Goal: Task Accomplishment & Management: Manage account settings

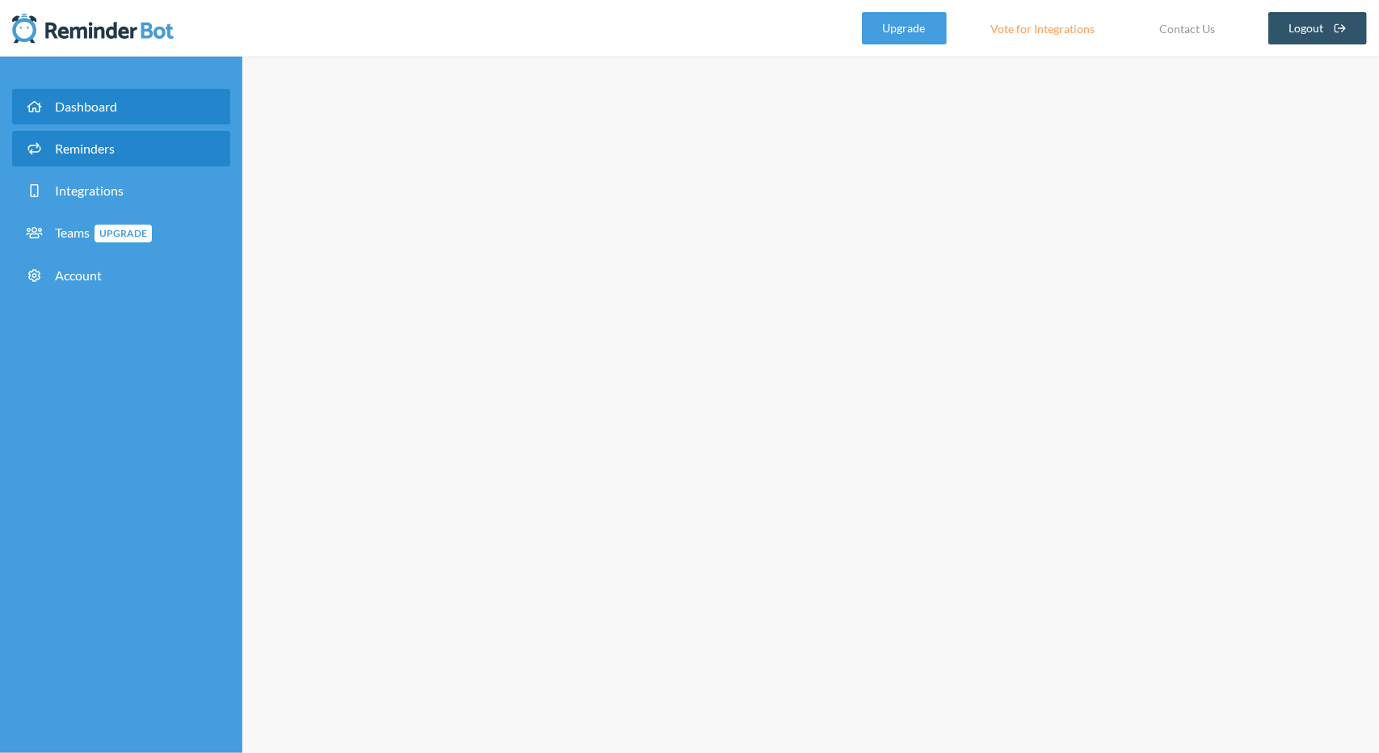
click at [157, 145] on link "Reminders" at bounding box center [121, 149] width 218 height 36
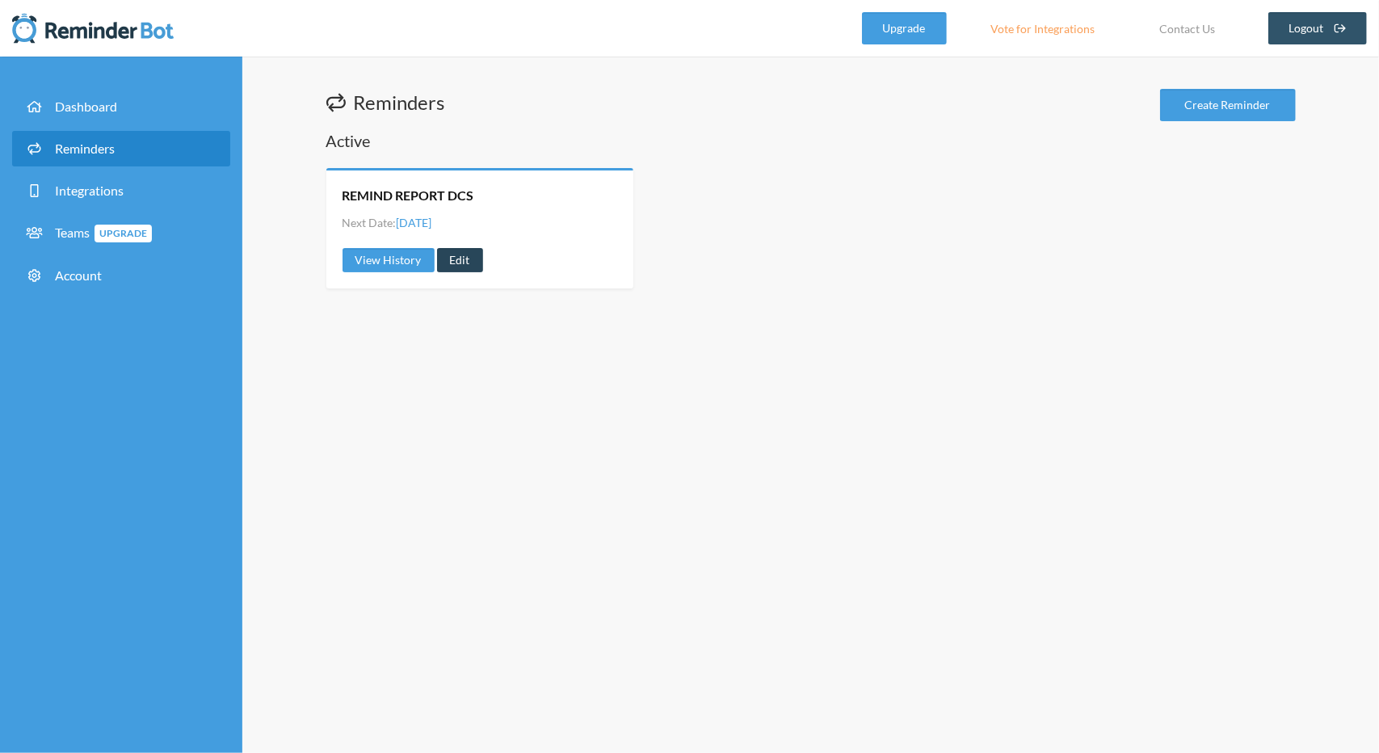
click at [456, 262] on link "Edit" at bounding box center [460, 260] width 46 height 24
click at [461, 264] on link "Edit" at bounding box center [460, 260] width 46 height 24
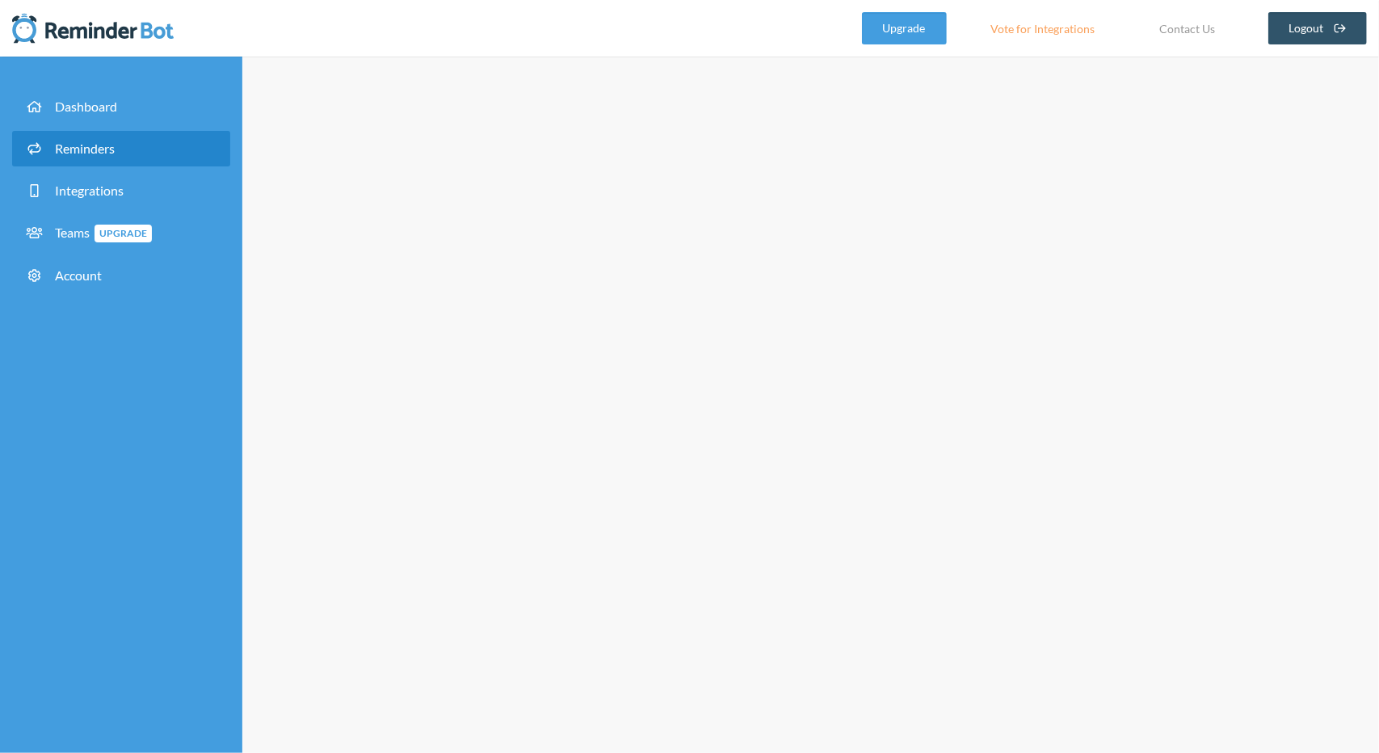
click at [669, 218] on div at bounding box center [810, 405] width 1137 height 696
click at [127, 157] on link "Reminders" at bounding box center [121, 149] width 218 height 36
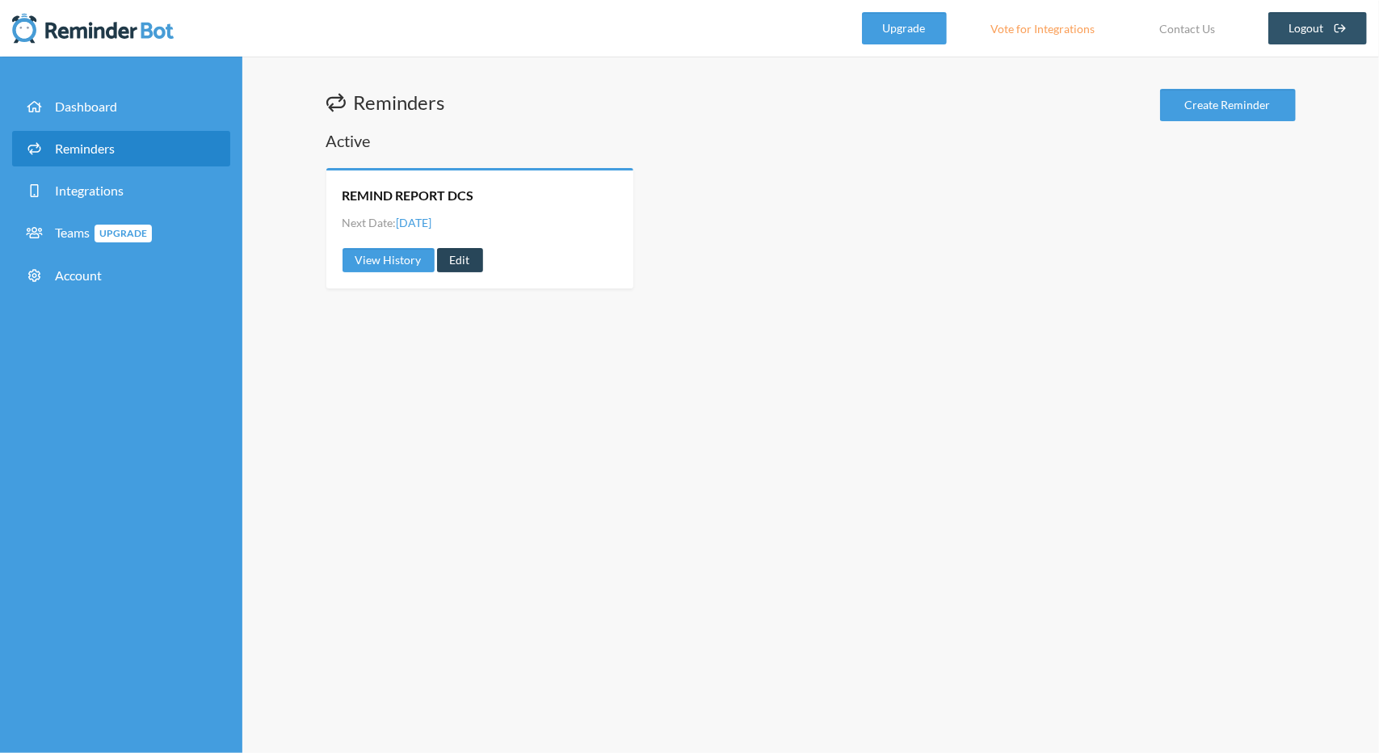
click at [451, 256] on link "Edit" at bounding box center [460, 260] width 46 height 24
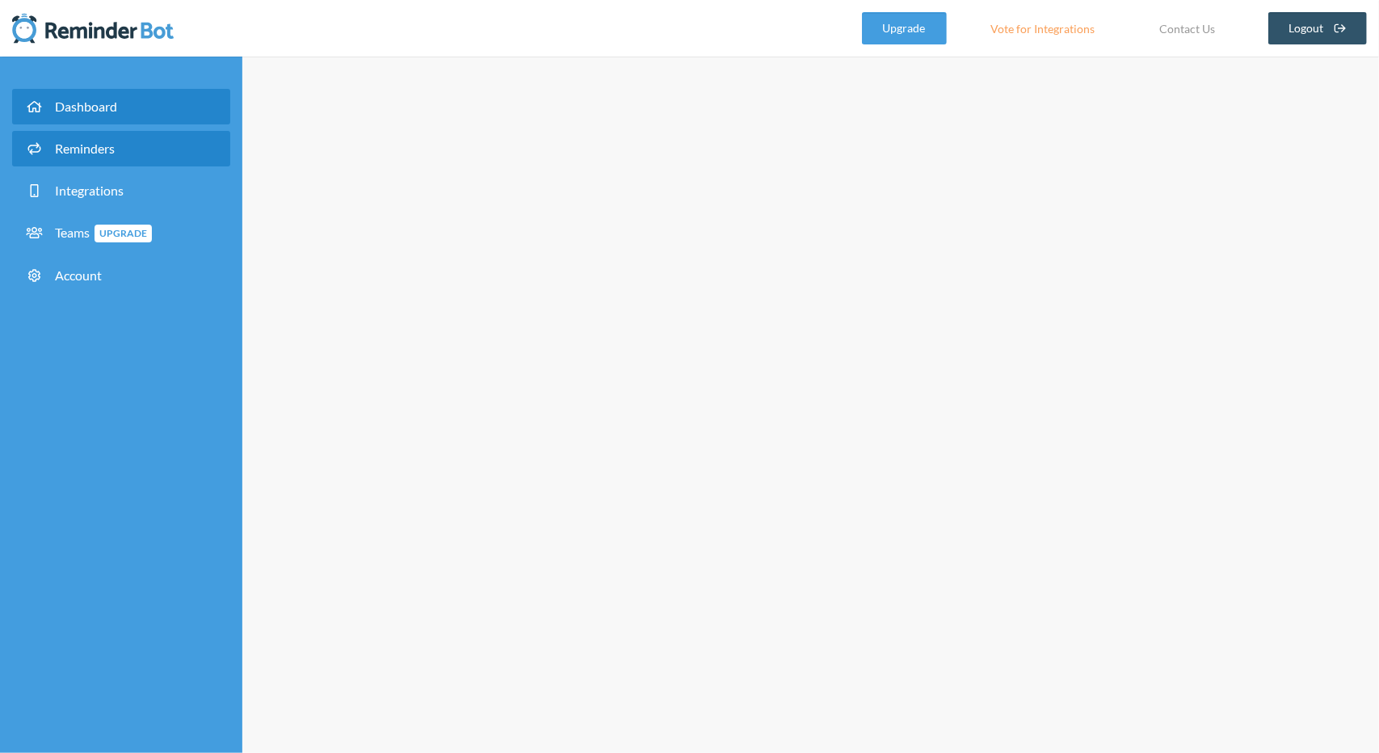
click at [110, 83] on ul "Dashboard Reminders Integrations Teams Upgrade Account" at bounding box center [121, 194] width 242 height 243
click at [112, 106] on span "Dashboard" at bounding box center [86, 106] width 62 height 15
click at [117, 111] on span "Dashboard" at bounding box center [86, 106] width 62 height 15
click at [105, 131] on link "Reminders" at bounding box center [121, 149] width 218 height 36
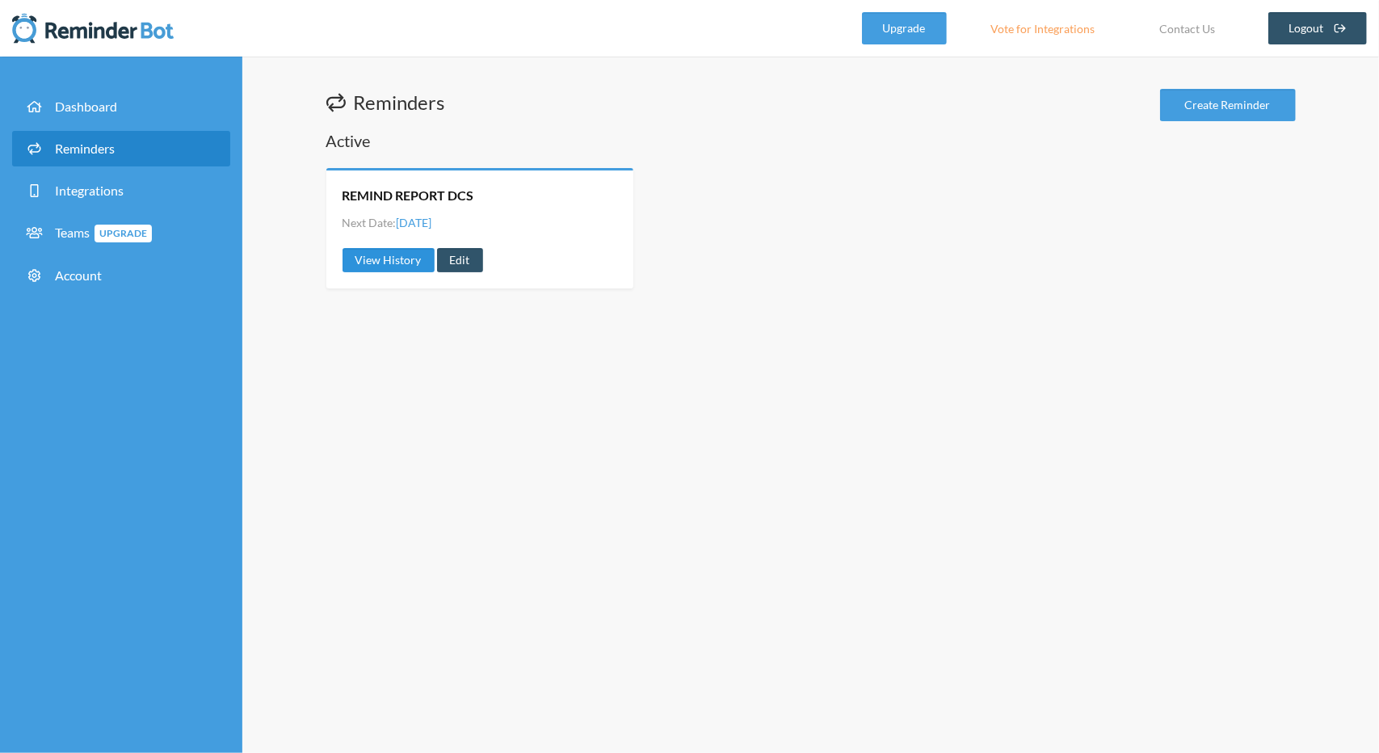
click at [401, 262] on link "View History" at bounding box center [389, 260] width 92 height 24
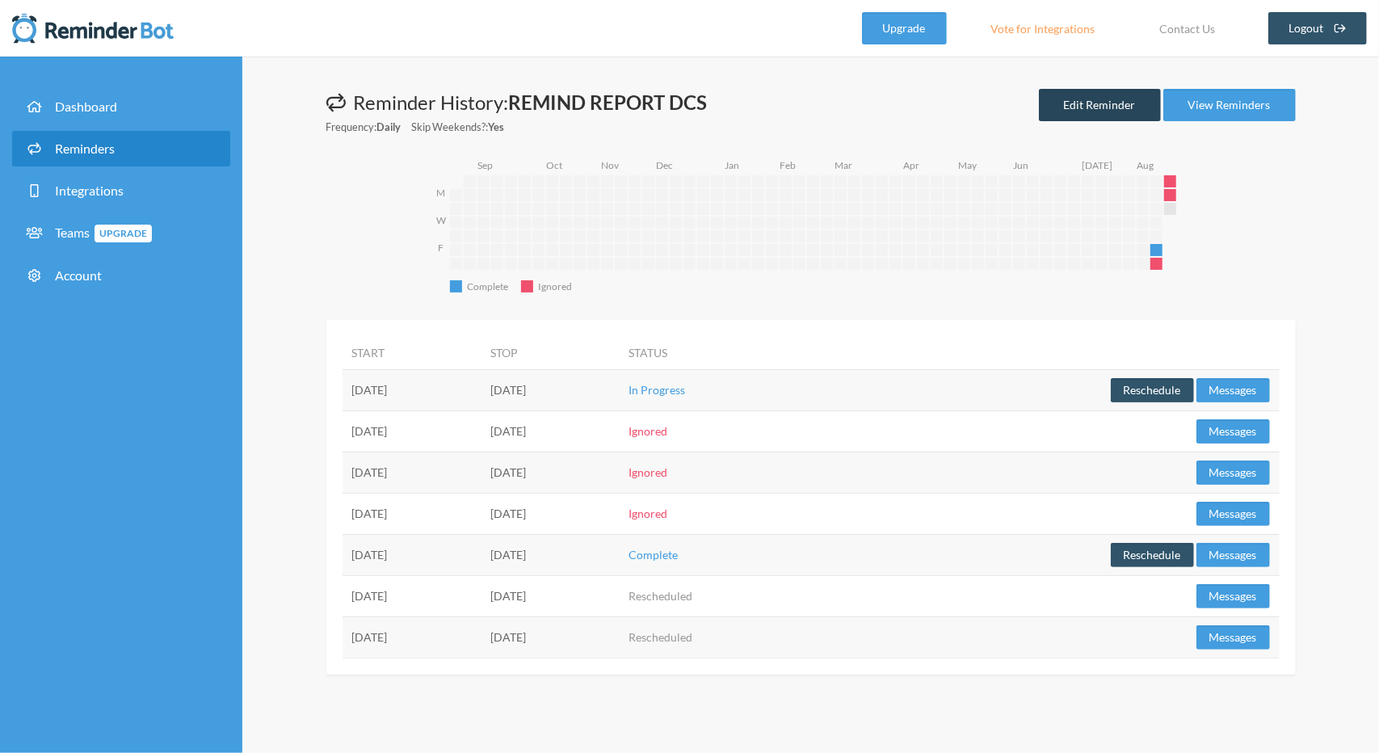
click at [1096, 101] on link "Edit Reminder" at bounding box center [1100, 105] width 122 height 32
